Goal: Communication & Community: Connect with others

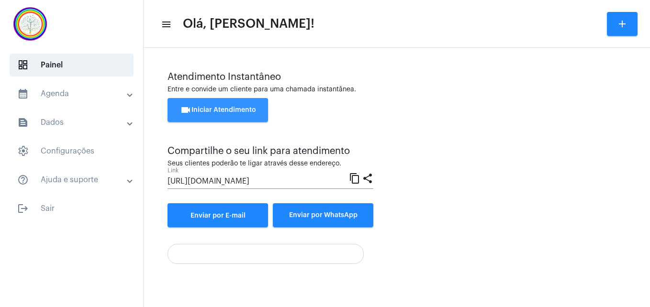
click at [211, 107] on span "videocam Iniciar Atendimento" at bounding box center [218, 110] width 76 height 7
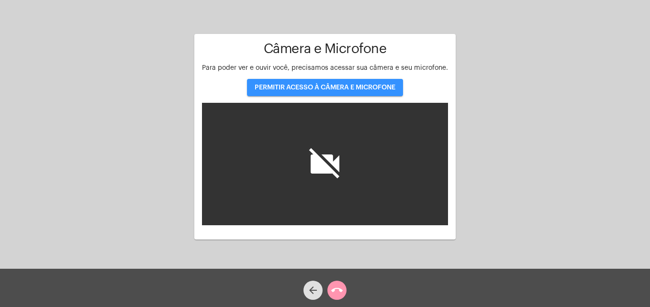
click at [294, 88] on span "PERMITIR ACESSO À CÂMERA E MICROFONE" at bounding box center [325, 87] width 141 height 7
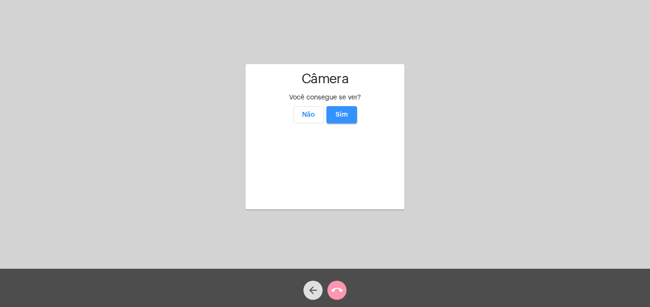
click at [337, 111] on span "Sim" at bounding box center [341, 114] width 12 height 7
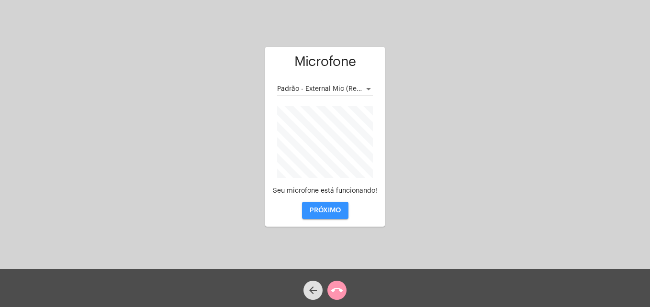
click at [321, 209] on span "PRÓXIMO" at bounding box center [325, 210] width 31 height 7
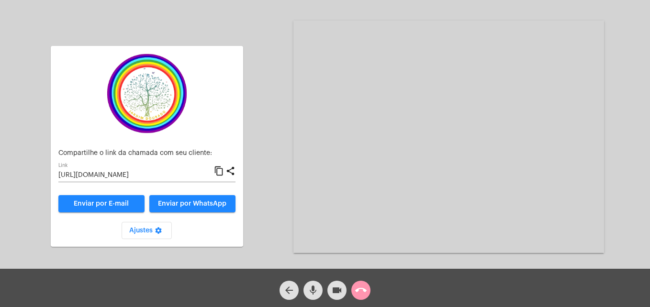
click at [219, 168] on mat-icon "content_copy" at bounding box center [219, 171] width 10 height 11
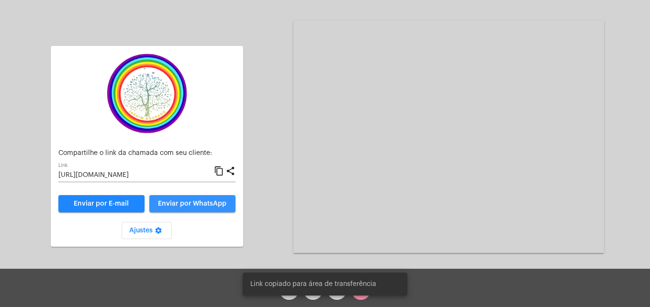
click at [207, 203] on span "Enviar por WhatsApp" at bounding box center [192, 203] width 68 height 7
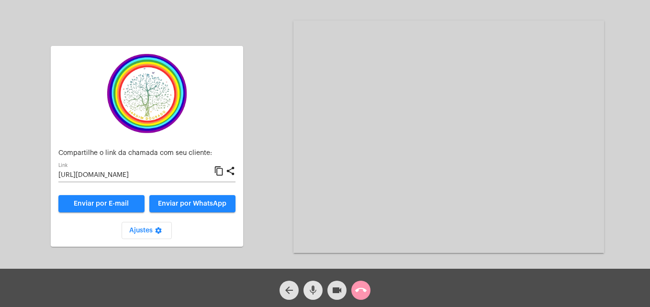
click at [317, 300] on span "mic" at bounding box center [312, 290] width 11 height 19
click at [312, 294] on mat-icon "mic_off" at bounding box center [312, 290] width 11 height 11
click at [341, 298] on span "videocam" at bounding box center [336, 290] width 11 height 19
click at [338, 291] on mat-icon "videocam_off" at bounding box center [336, 290] width 11 height 11
click at [314, 290] on mat-icon "mic" at bounding box center [312, 290] width 11 height 11
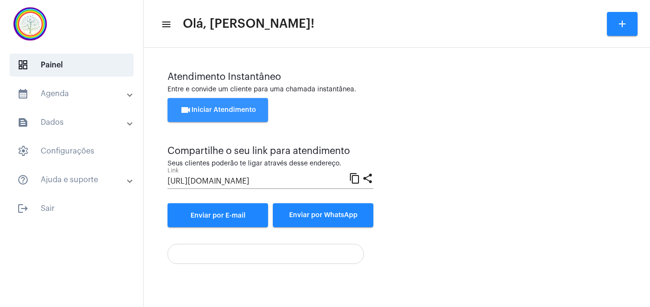
click at [230, 102] on button "videocam Iniciar Atendimento" at bounding box center [217, 110] width 100 height 24
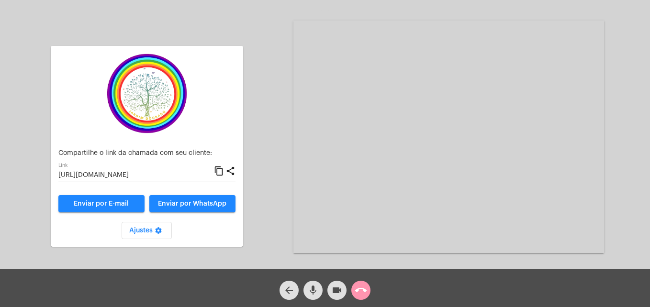
click at [220, 169] on mat-icon "content_copy" at bounding box center [219, 171] width 10 height 11
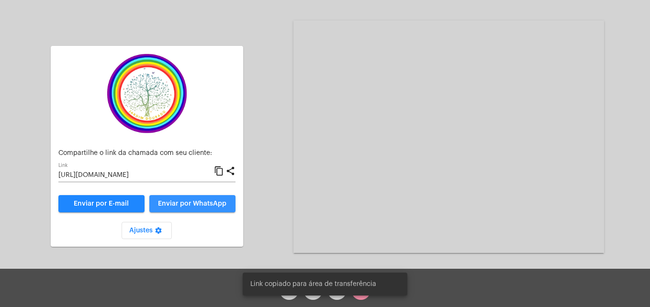
click at [216, 203] on span "Enviar por WhatsApp" at bounding box center [192, 203] width 68 height 7
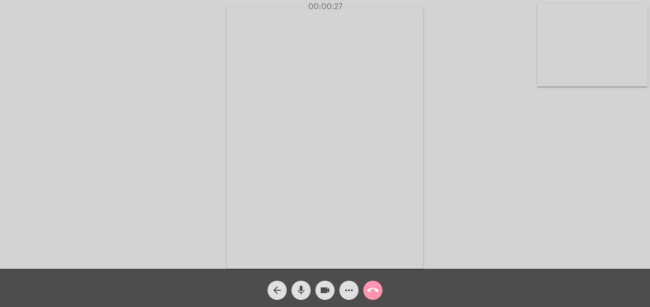
click at [544, 64] on video at bounding box center [592, 45] width 111 height 83
click at [263, 255] on video at bounding box center [411, 137] width 349 height 262
